Goal: Find specific page/section

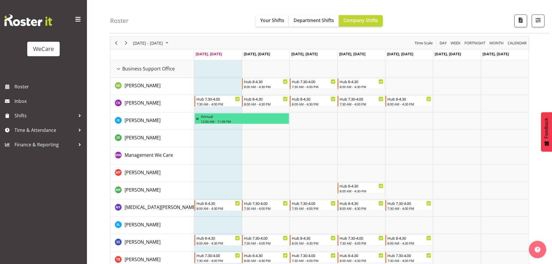
scroll to position [23, 0]
drag, startPoint x: 126, startPoint y: 42, endPoint x: 242, endPoint y: 94, distance: 127.5
click at [126, 42] on span "Next" at bounding box center [126, 42] width 7 height 7
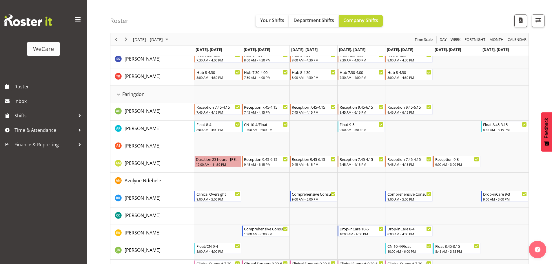
scroll to position [235, 0]
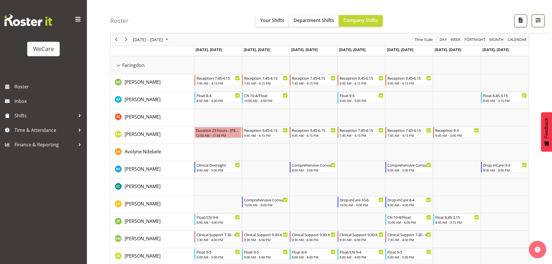
click at [541, 23] on span "button" at bounding box center [539, 20] width 8 height 8
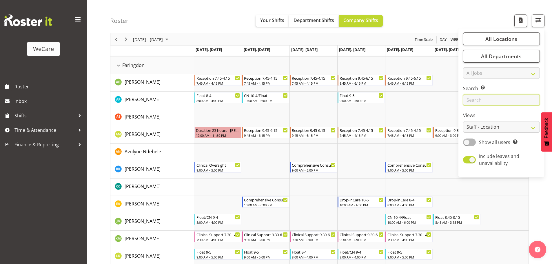
click at [489, 102] on input "text" at bounding box center [501, 100] width 77 height 12
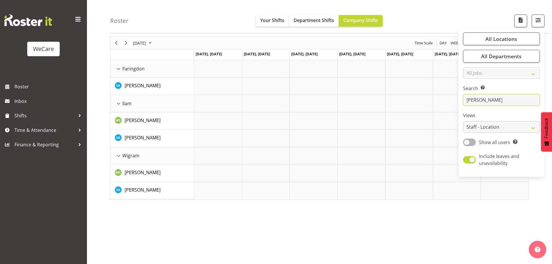
scroll to position [23, 0]
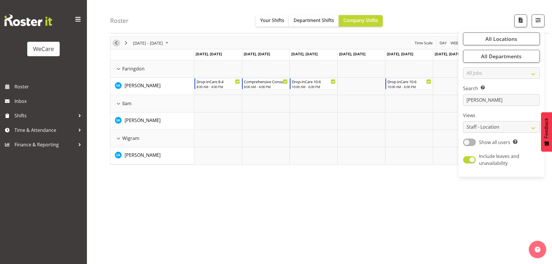
click at [115, 44] on span "Previous" at bounding box center [116, 42] width 7 height 7
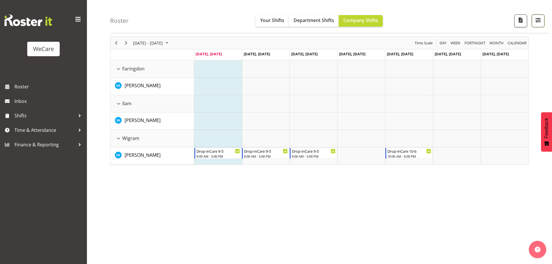
click at [533, 19] on button "button" at bounding box center [538, 20] width 13 height 13
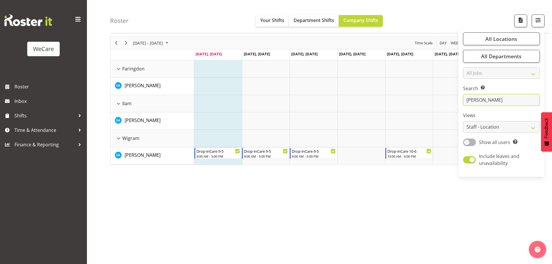
click at [497, 100] on input "[PERSON_NAME]" at bounding box center [501, 100] width 77 height 12
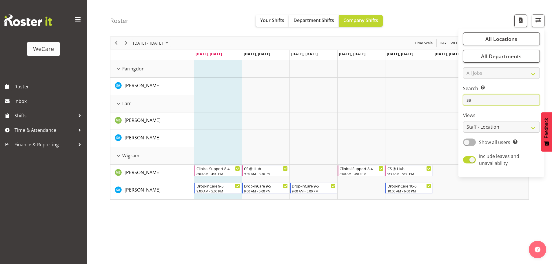
type input "s"
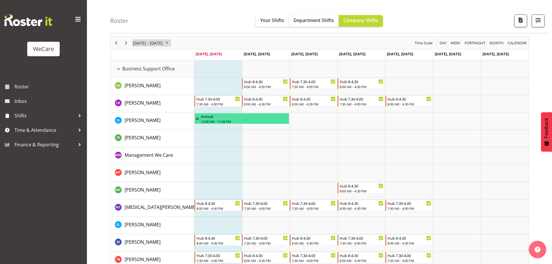
click at [163, 42] on span "[DATE] - [DATE]" at bounding box center [147, 42] width 31 height 7
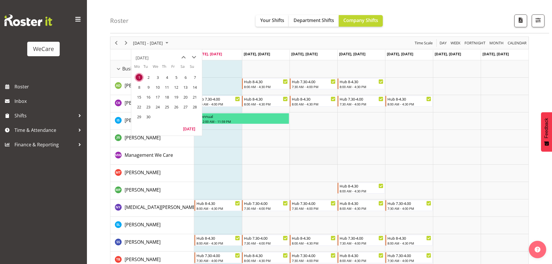
click at [311, 156] on td "Timeline Week of September 1, 2025" at bounding box center [314, 155] width 48 height 17
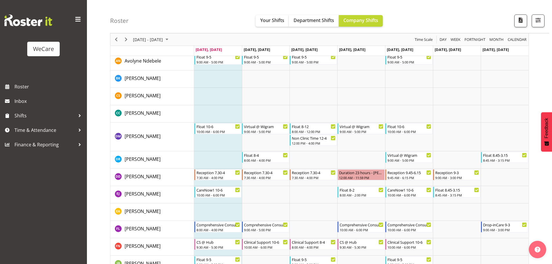
scroll to position [1707, 0]
